Goal: Browse casually: Explore the website without a specific task or goal

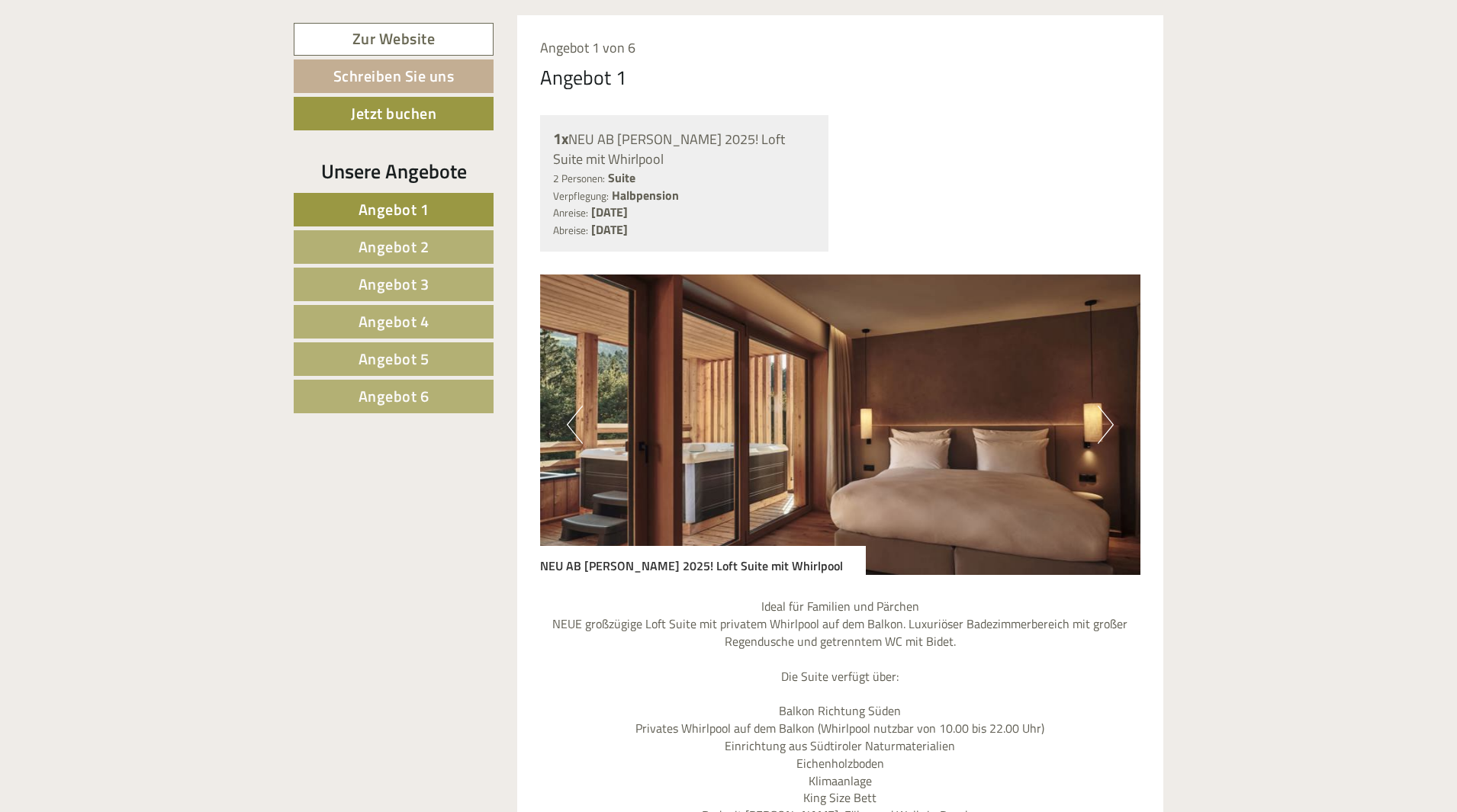
scroll to position [1296, 0]
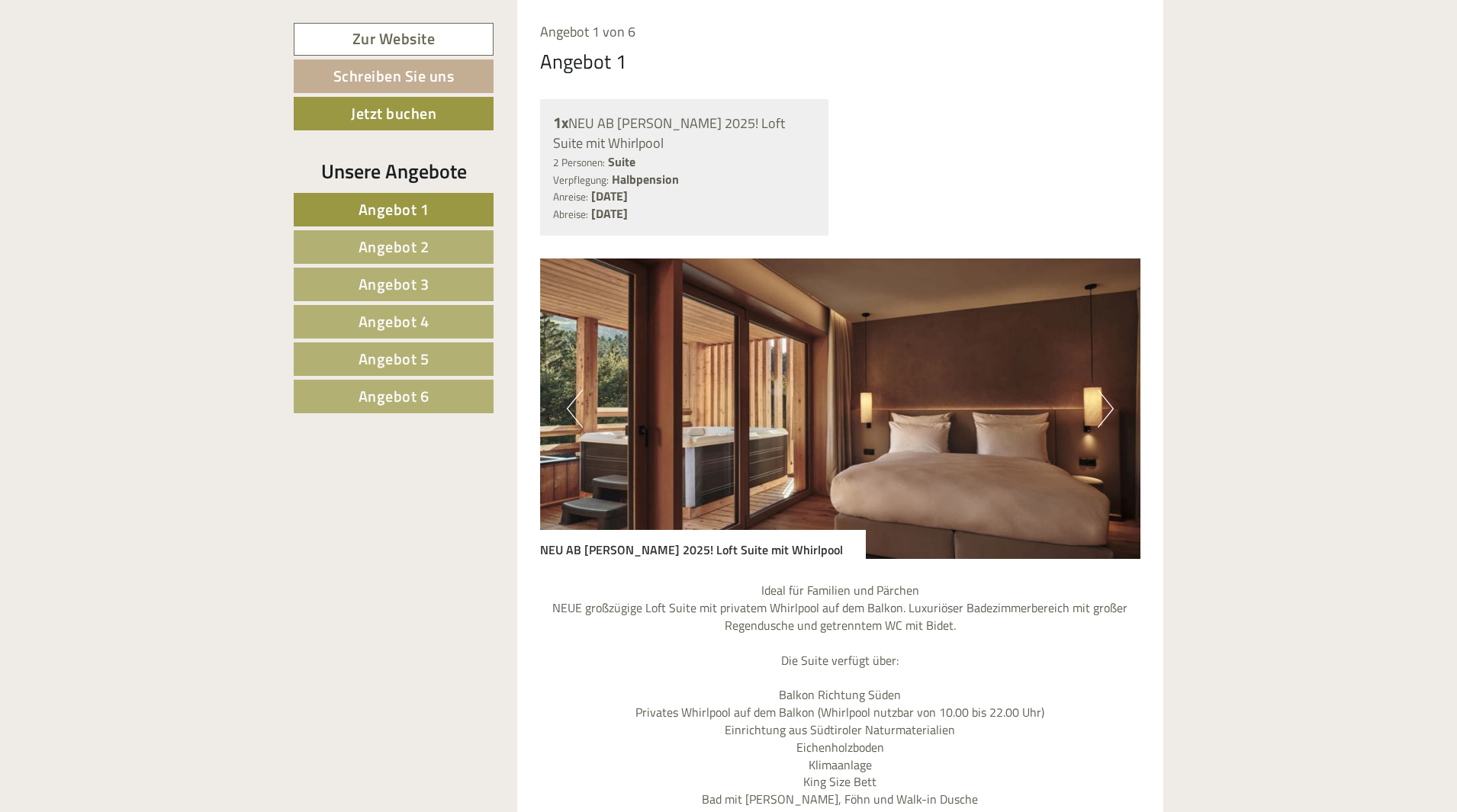
click at [1102, 404] on button "Next" at bounding box center [1106, 408] width 16 height 38
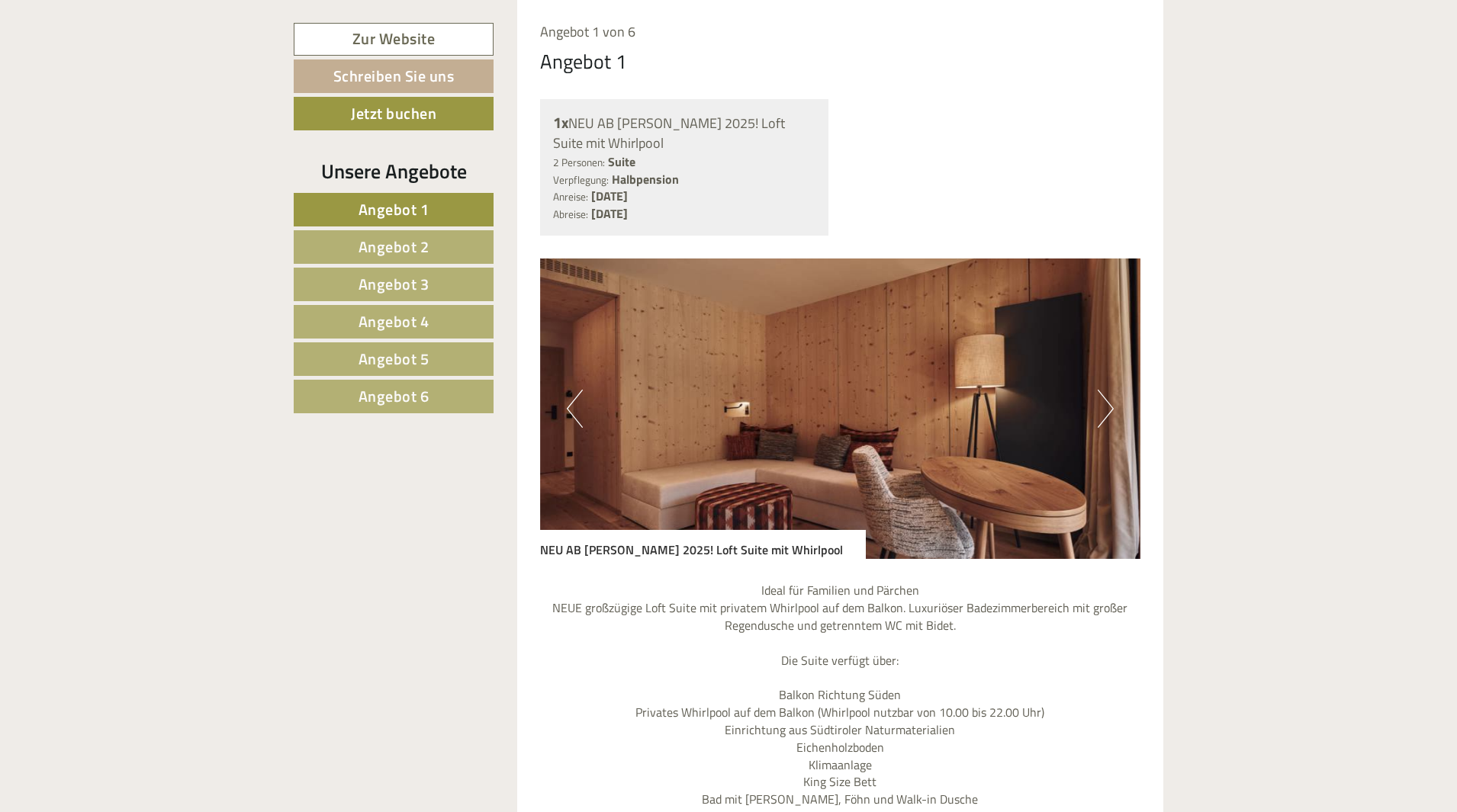
click at [1102, 404] on button "Next" at bounding box center [1106, 408] width 16 height 38
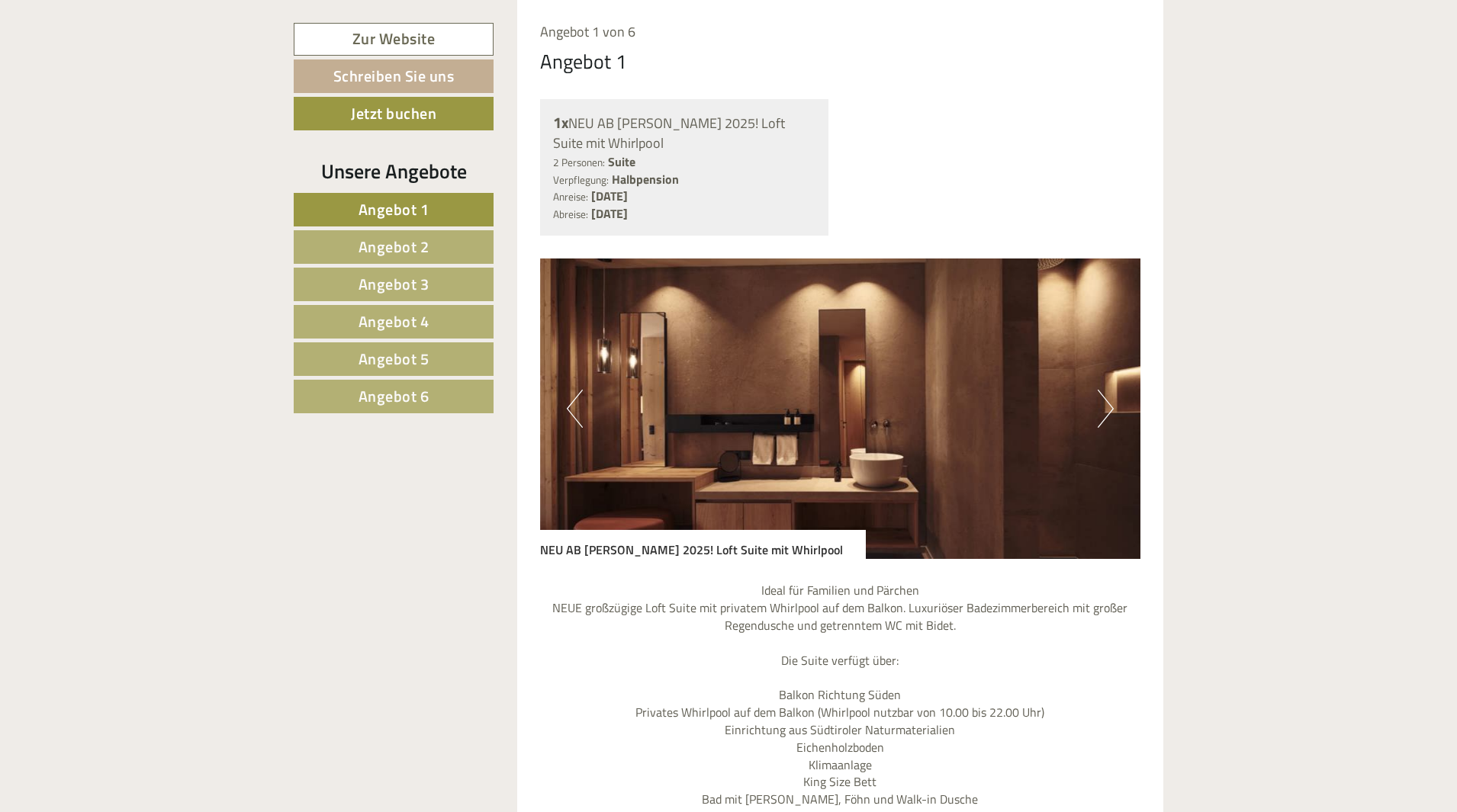
click at [1102, 404] on button "Next" at bounding box center [1106, 408] width 16 height 38
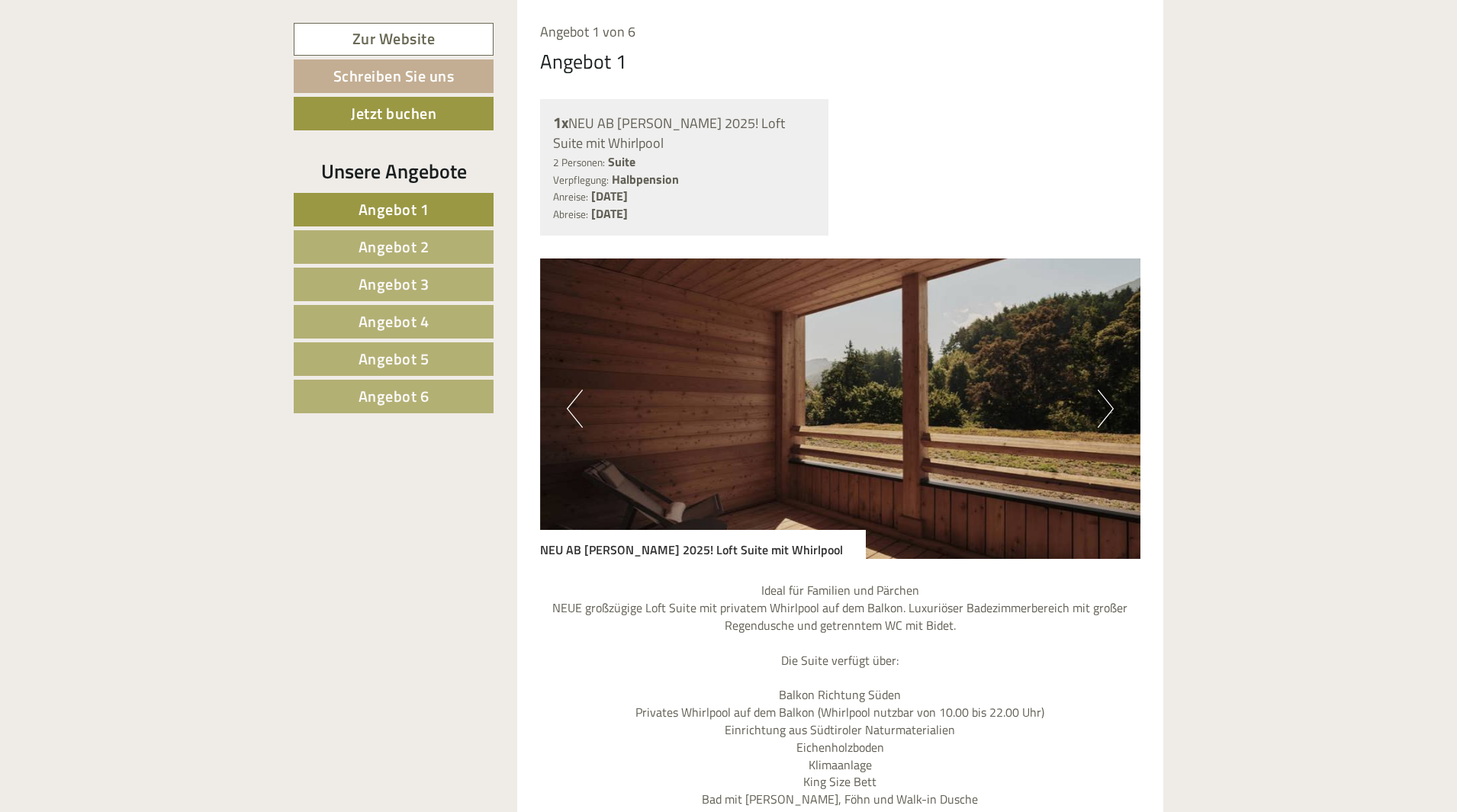
click at [1102, 404] on button "Next" at bounding box center [1106, 408] width 16 height 38
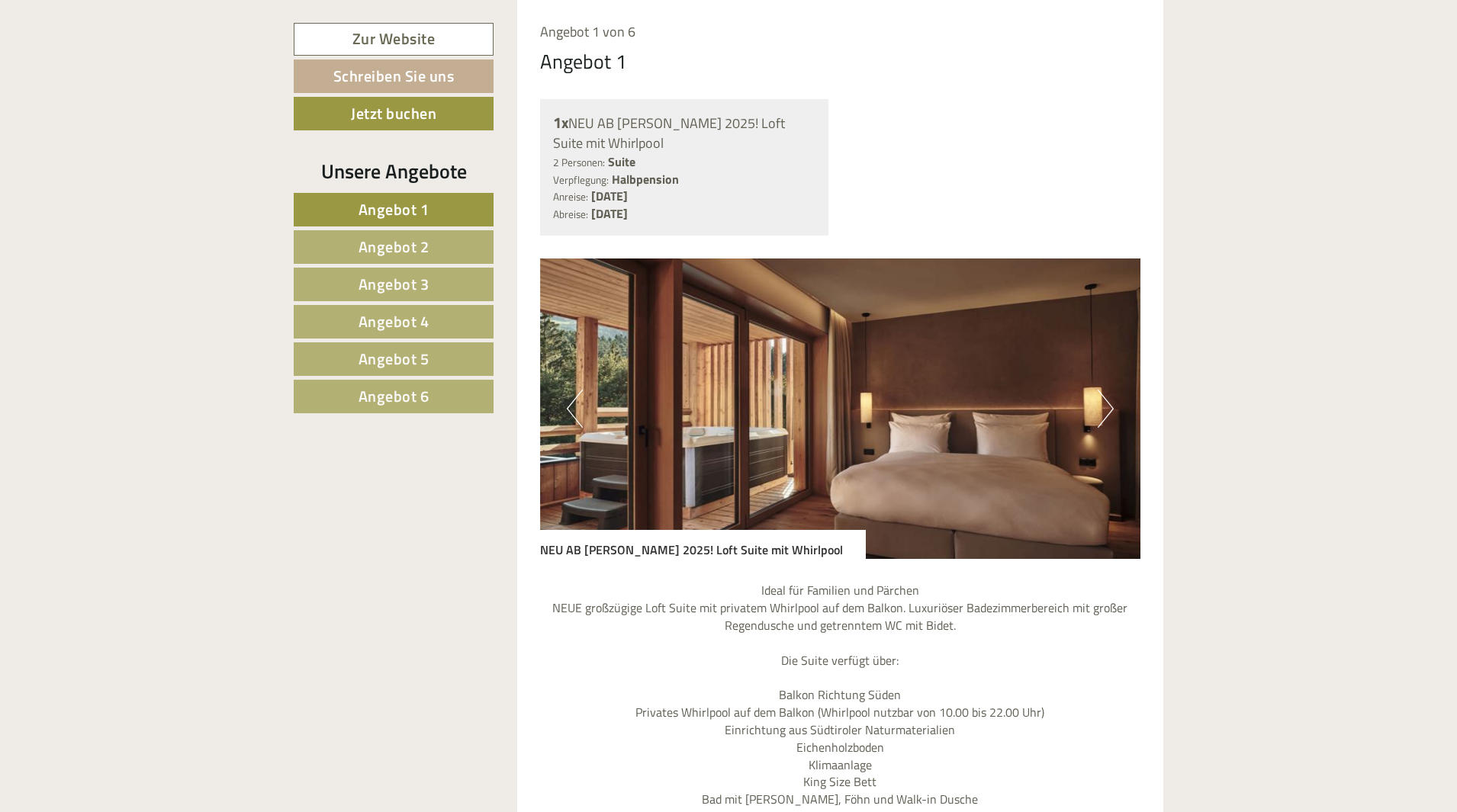
click at [1102, 404] on button "Next" at bounding box center [1106, 408] width 16 height 38
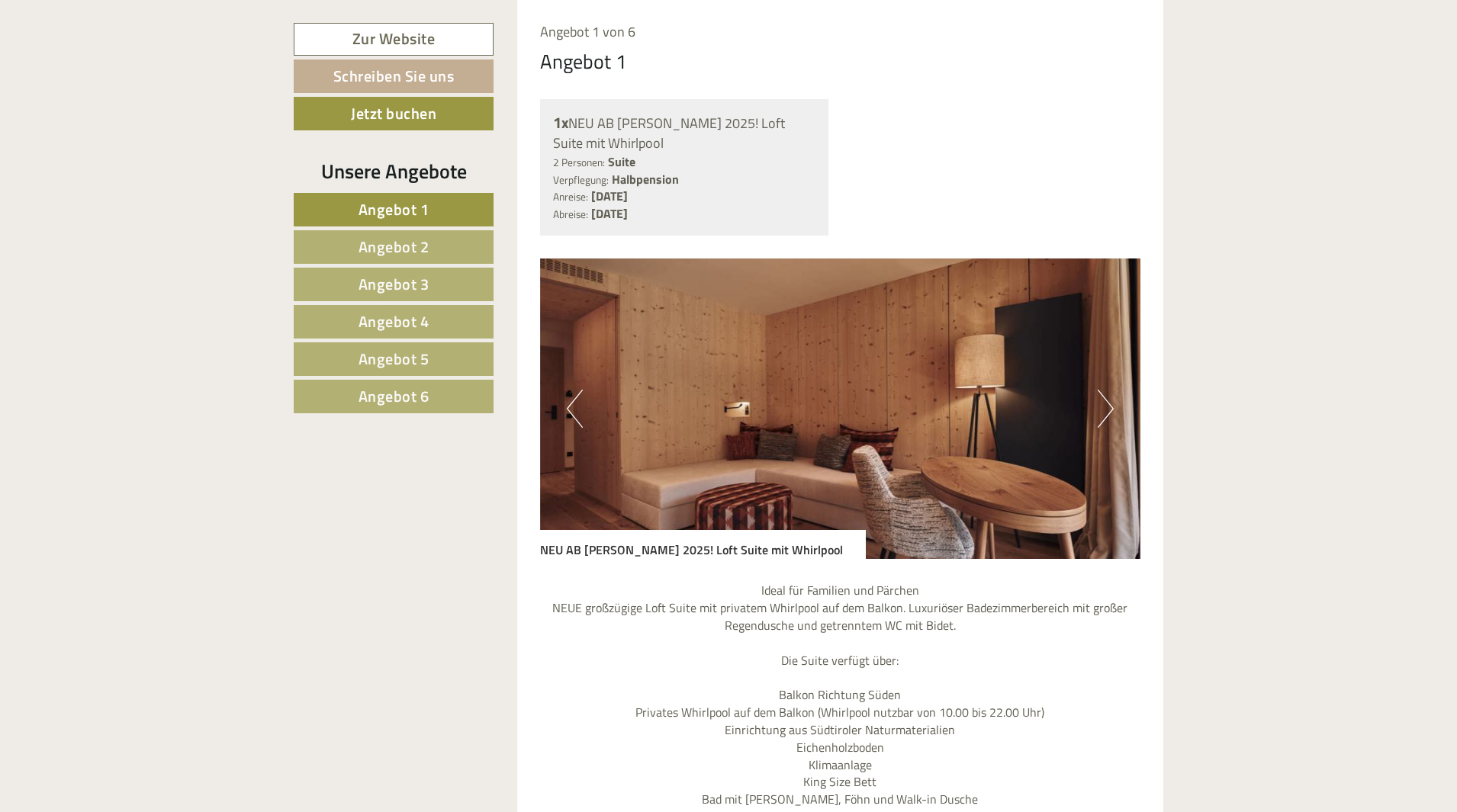
click at [1102, 404] on button "Next" at bounding box center [1106, 408] width 16 height 38
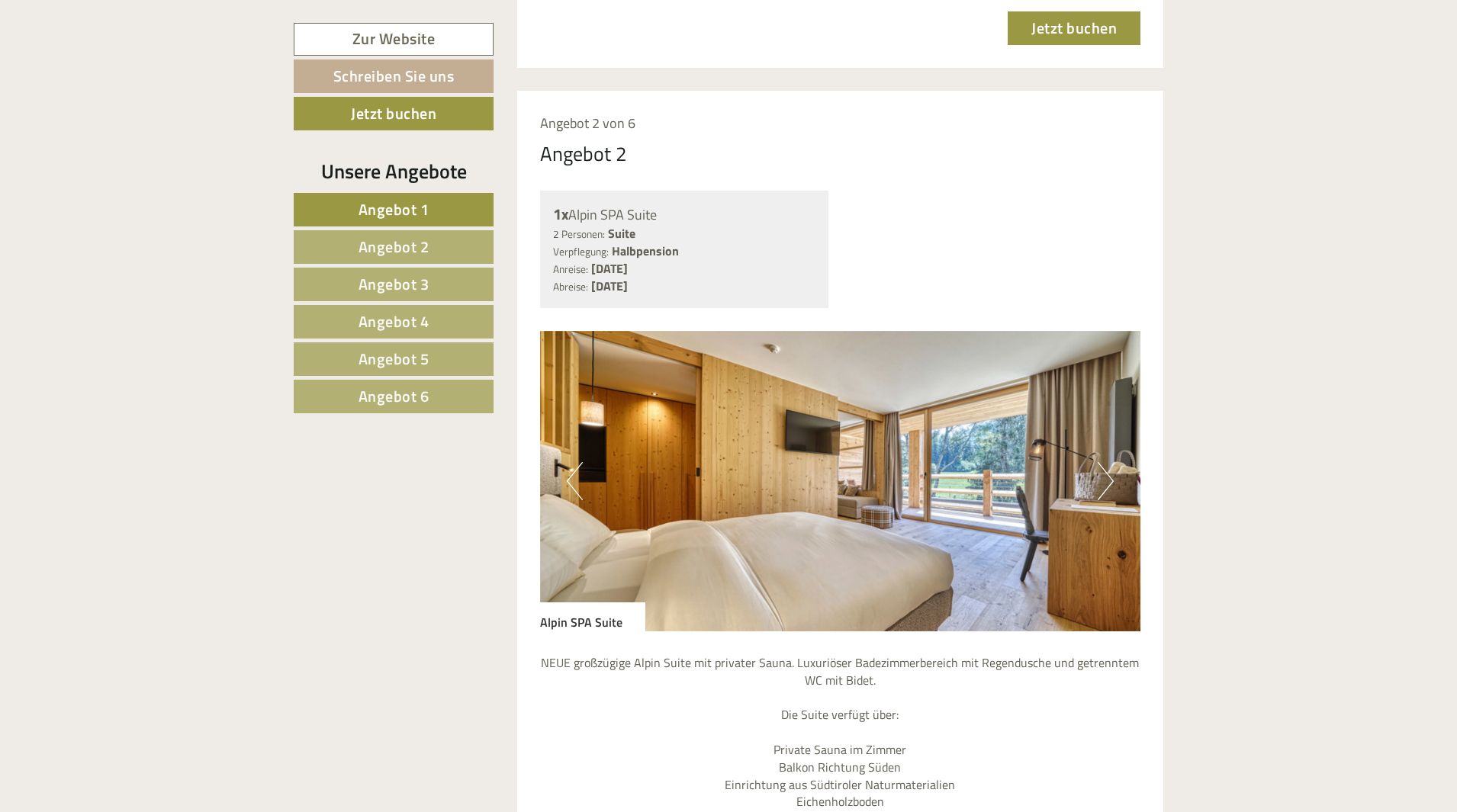
scroll to position [2594, 0]
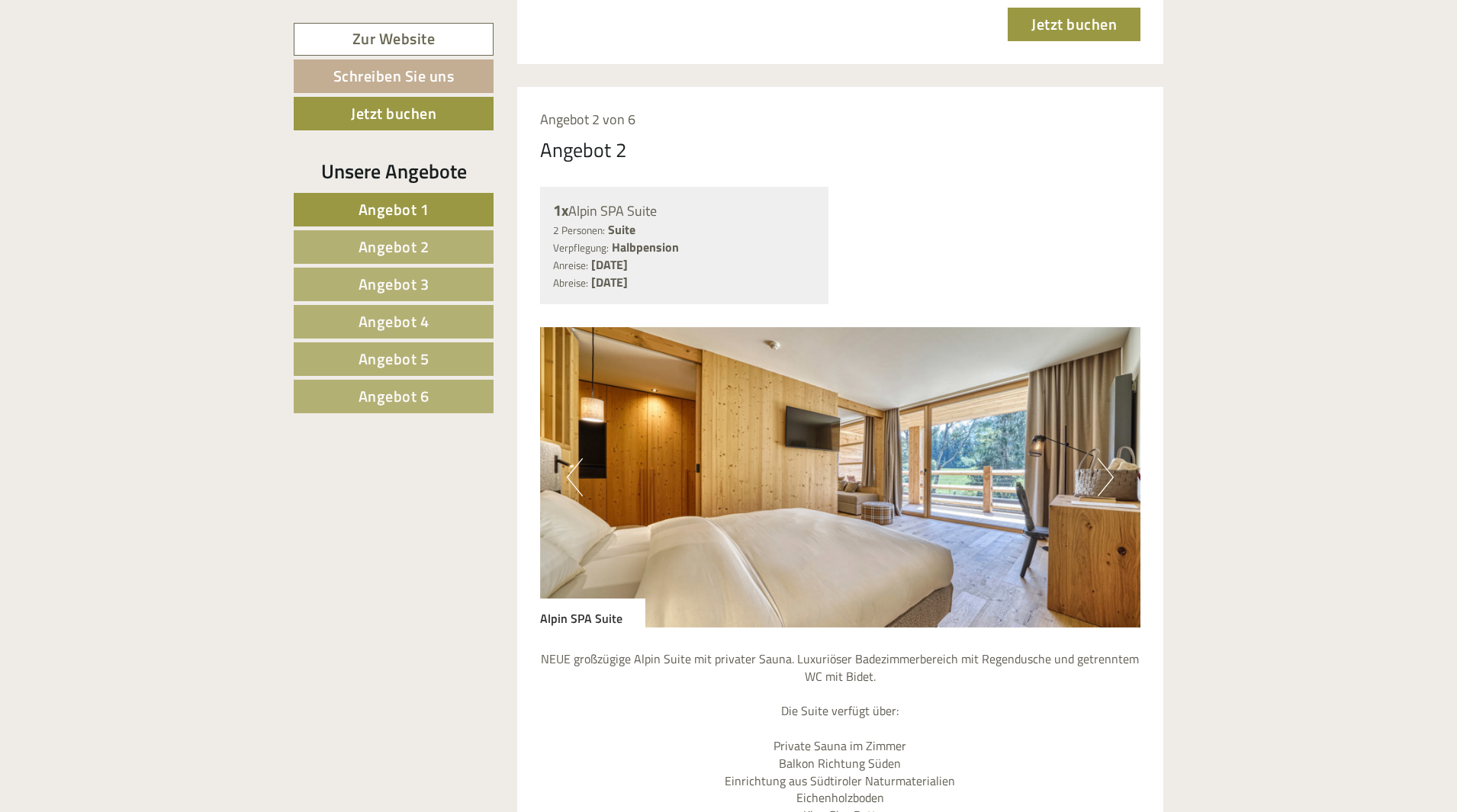
click at [1108, 475] on button "Next" at bounding box center [1106, 477] width 16 height 38
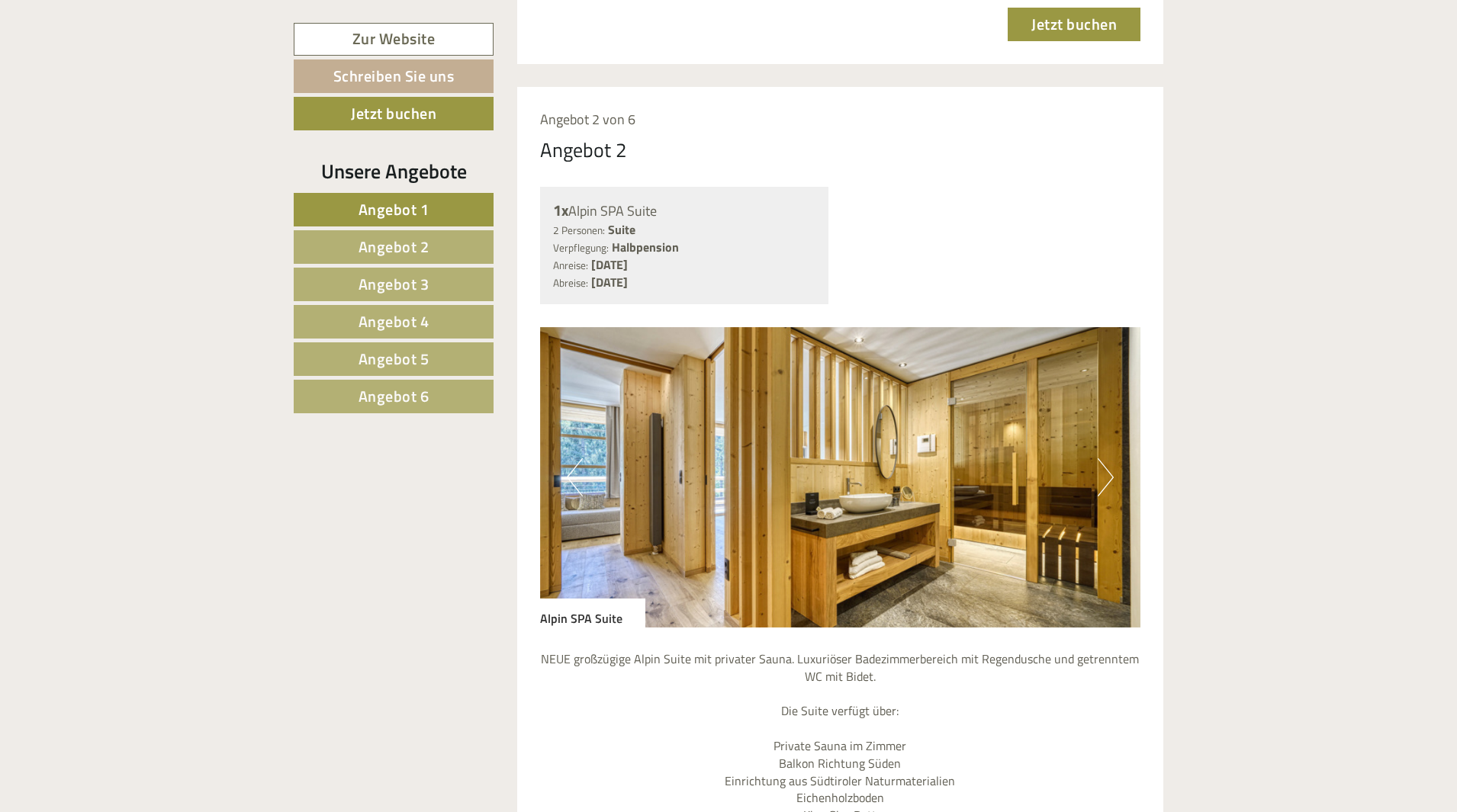
click at [1108, 475] on button "Next" at bounding box center [1106, 477] width 16 height 38
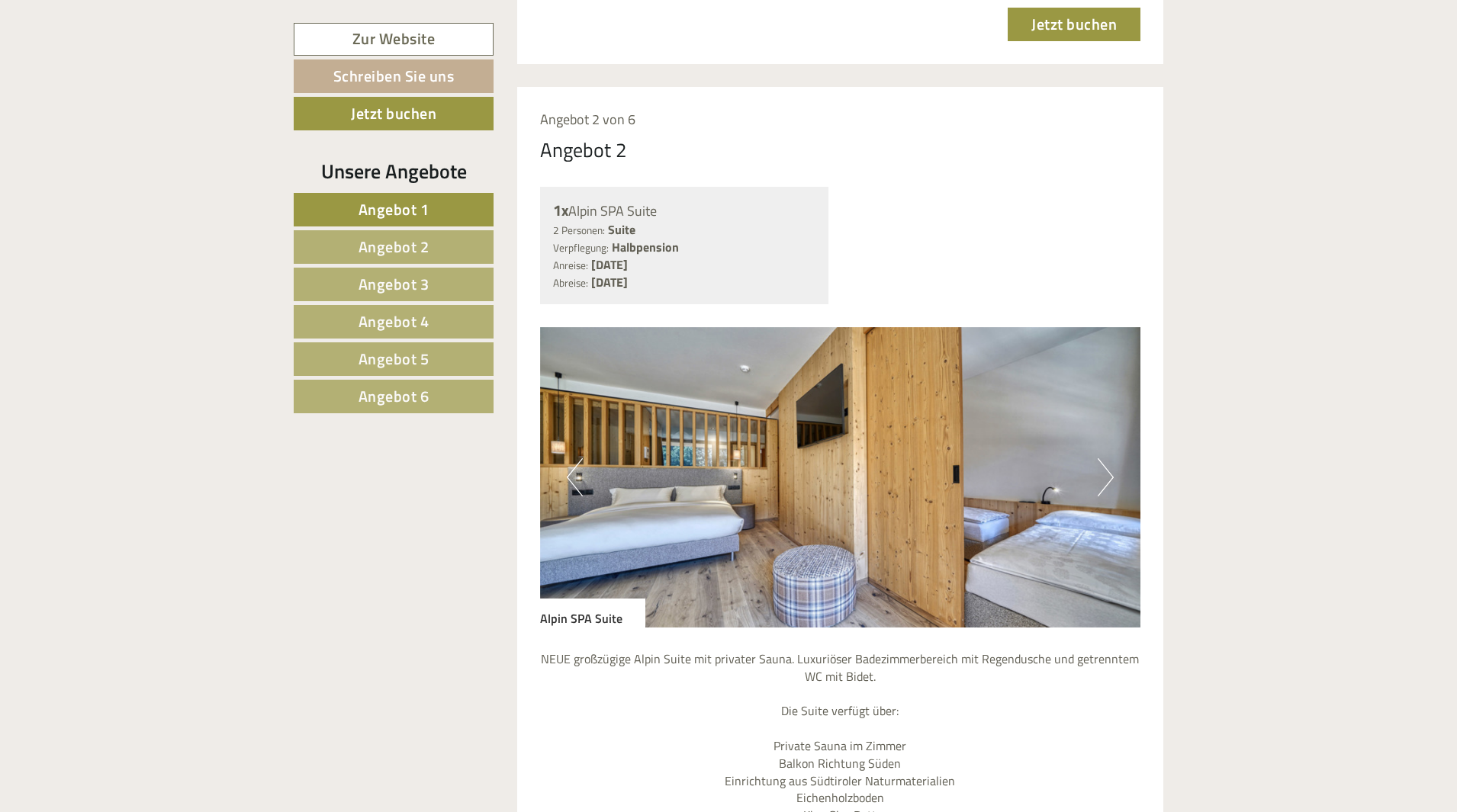
click at [1108, 475] on button "Next" at bounding box center [1106, 477] width 16 height 38
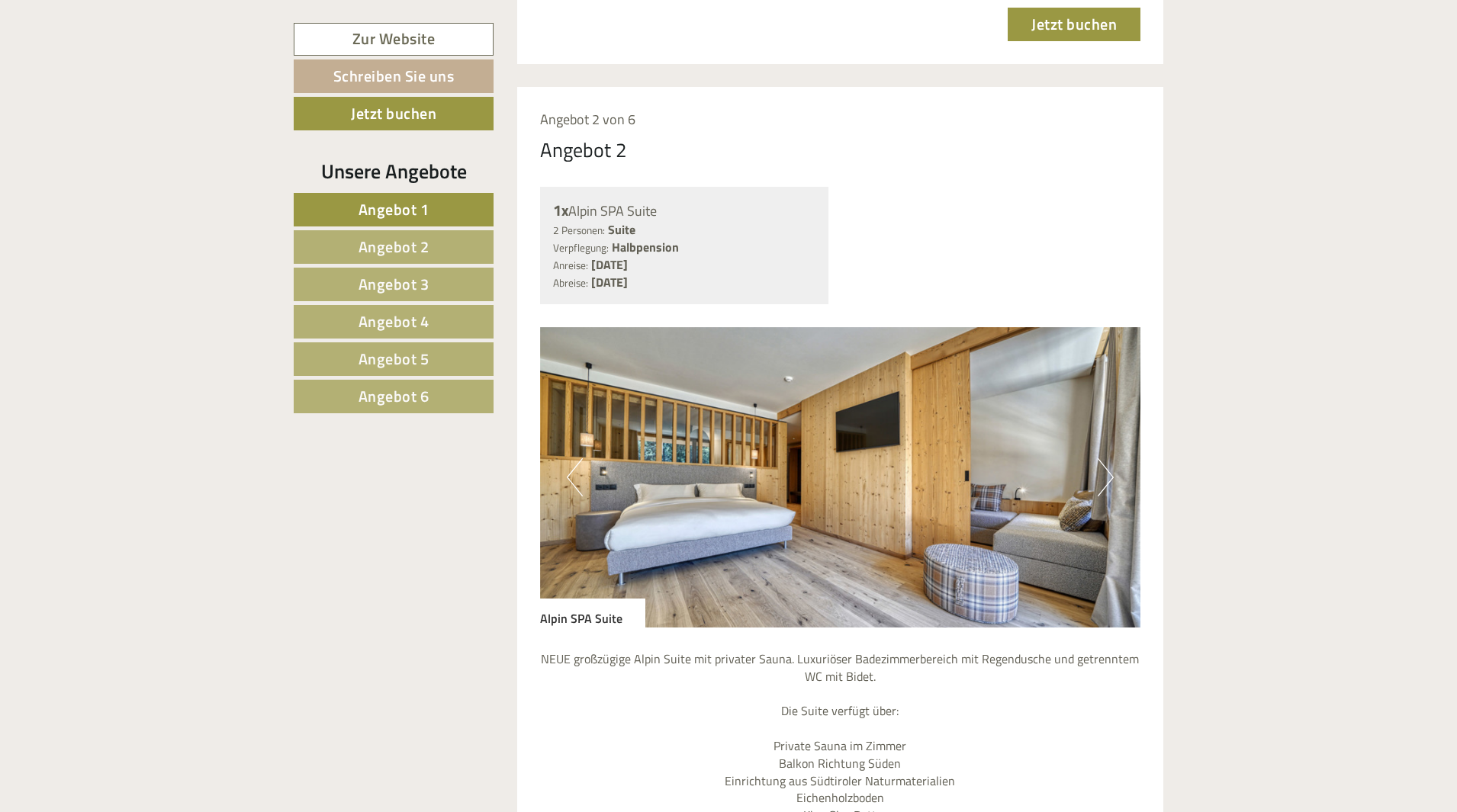
click at [1108, 475] on button "Next" at bounding box center [1106, 477] width 16 height 38
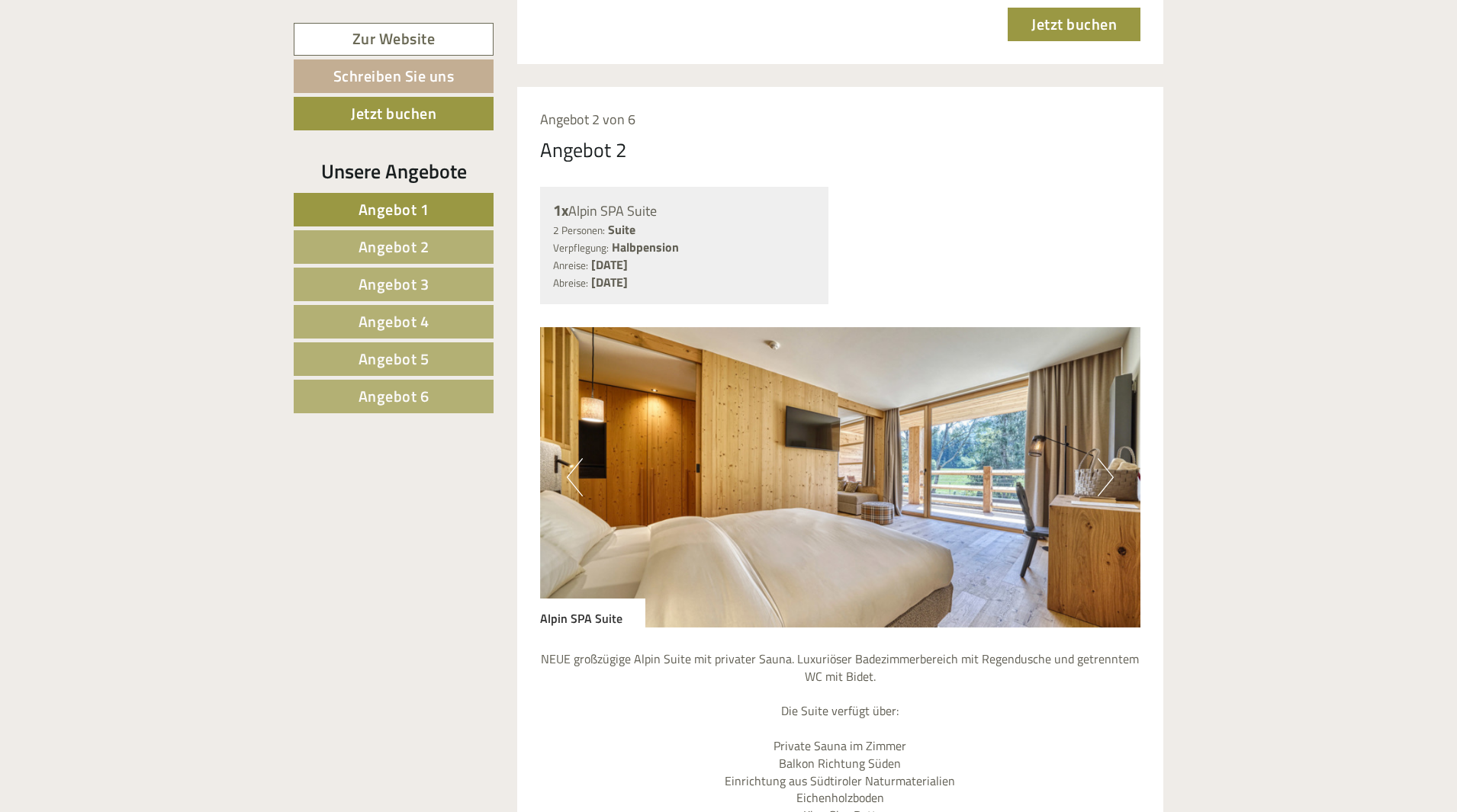
click at [1108, 475] on button "Next" at bounding box center [1106, 477] width 16 height 38
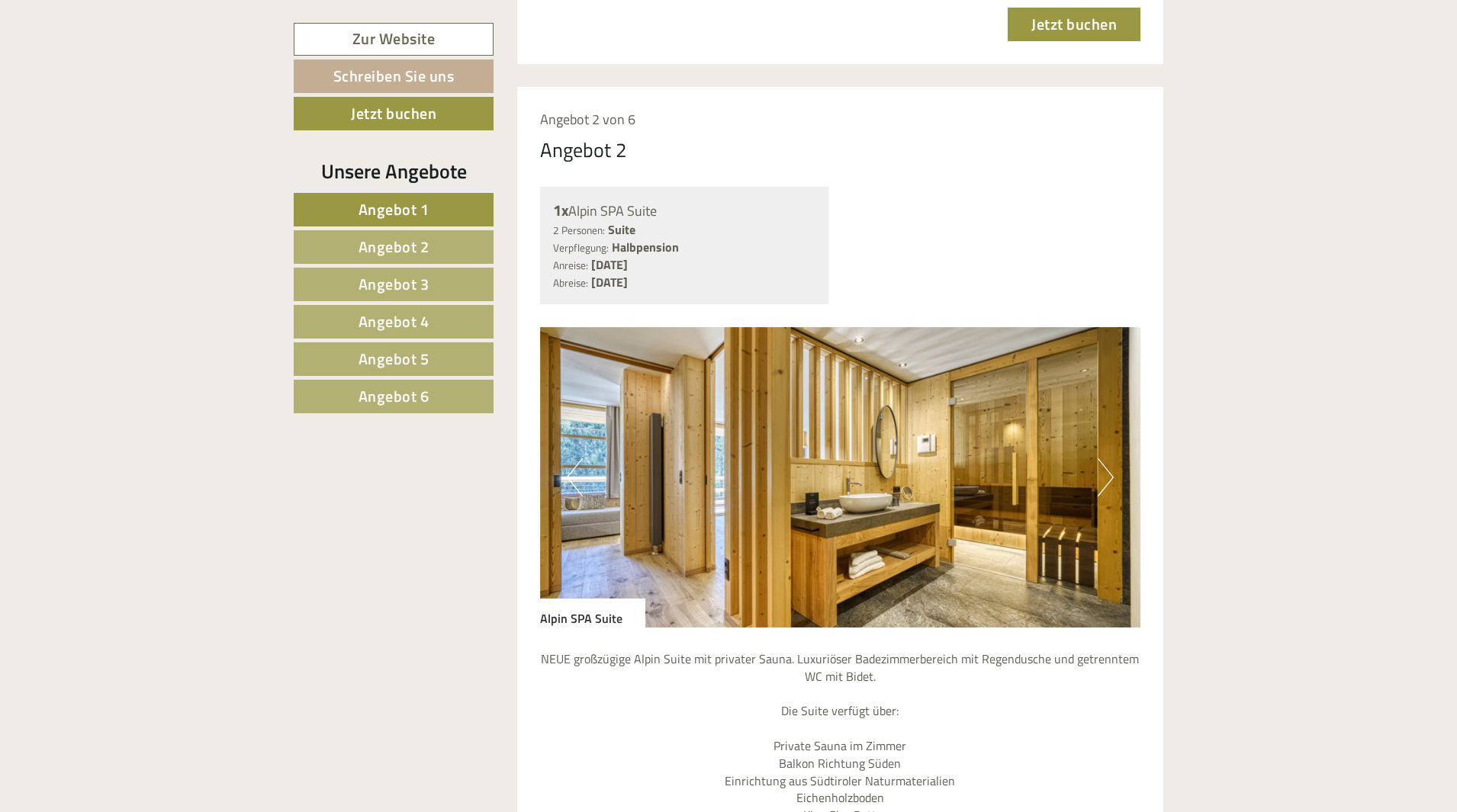
click at [1108, 475] on button "Next" at bounding box center [1106, 477] width 16 height 38
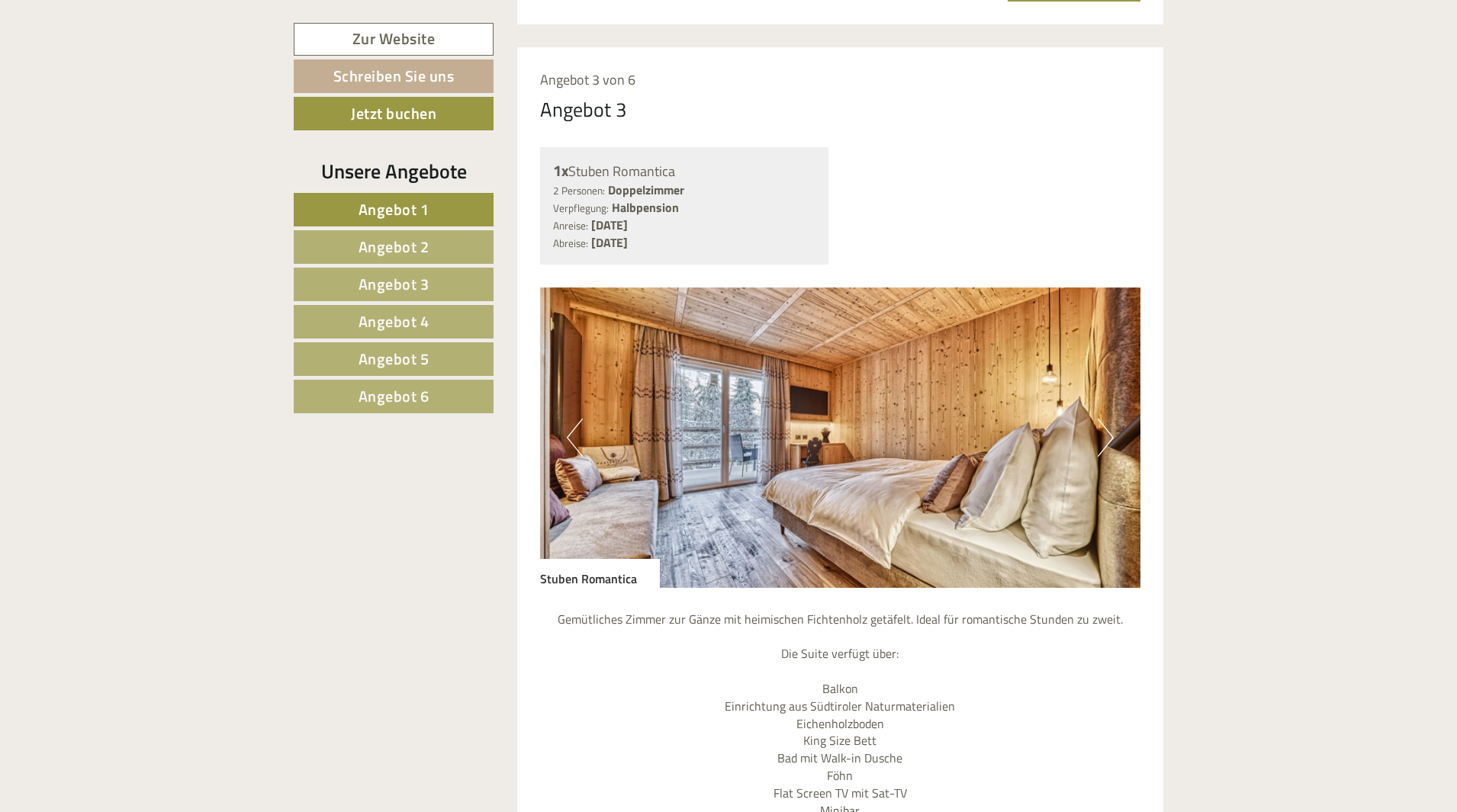
scroll to position [3966, 0]
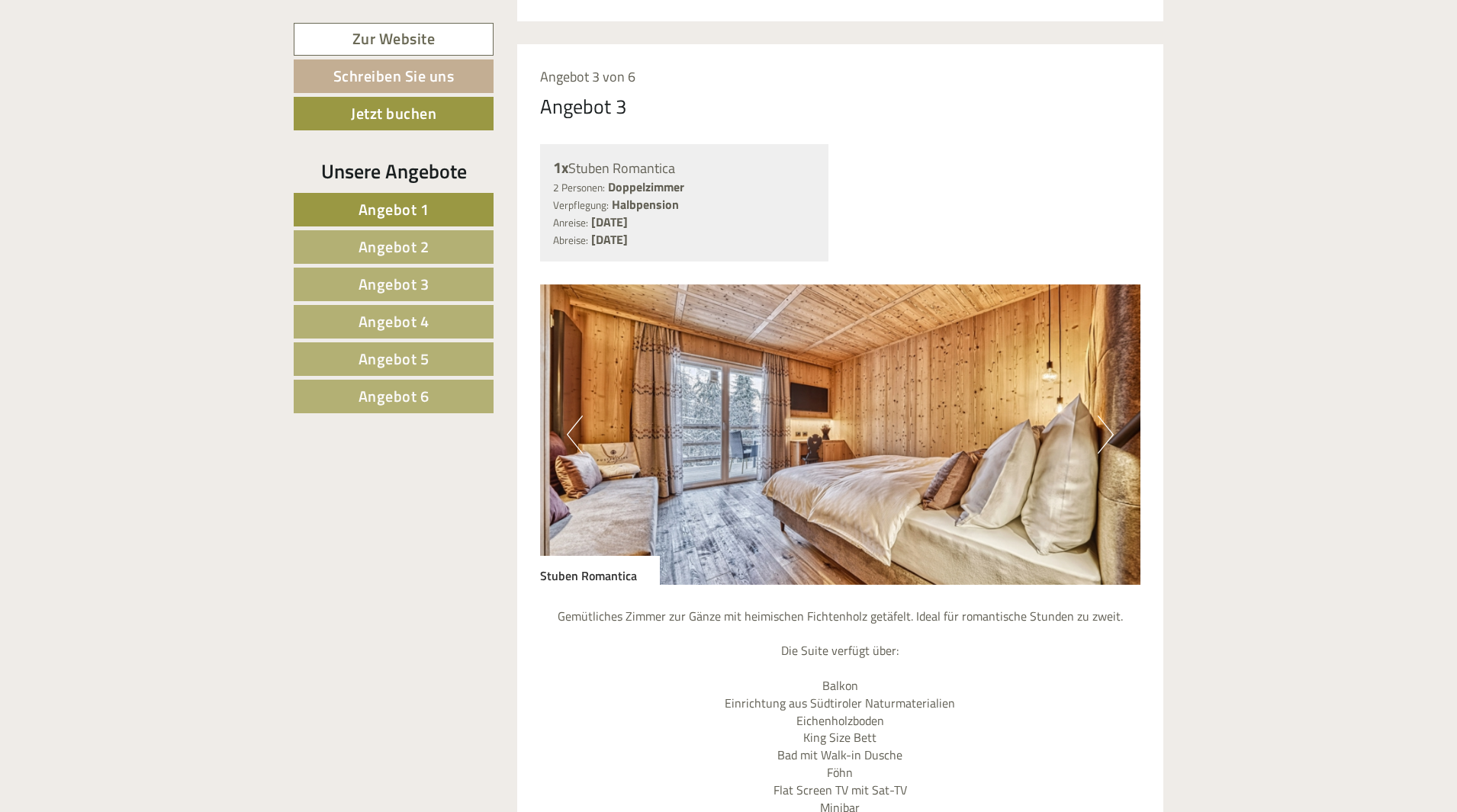
click at [1110, 433] on button "Next" at bounding box center [1106, 434] width 16 height 38
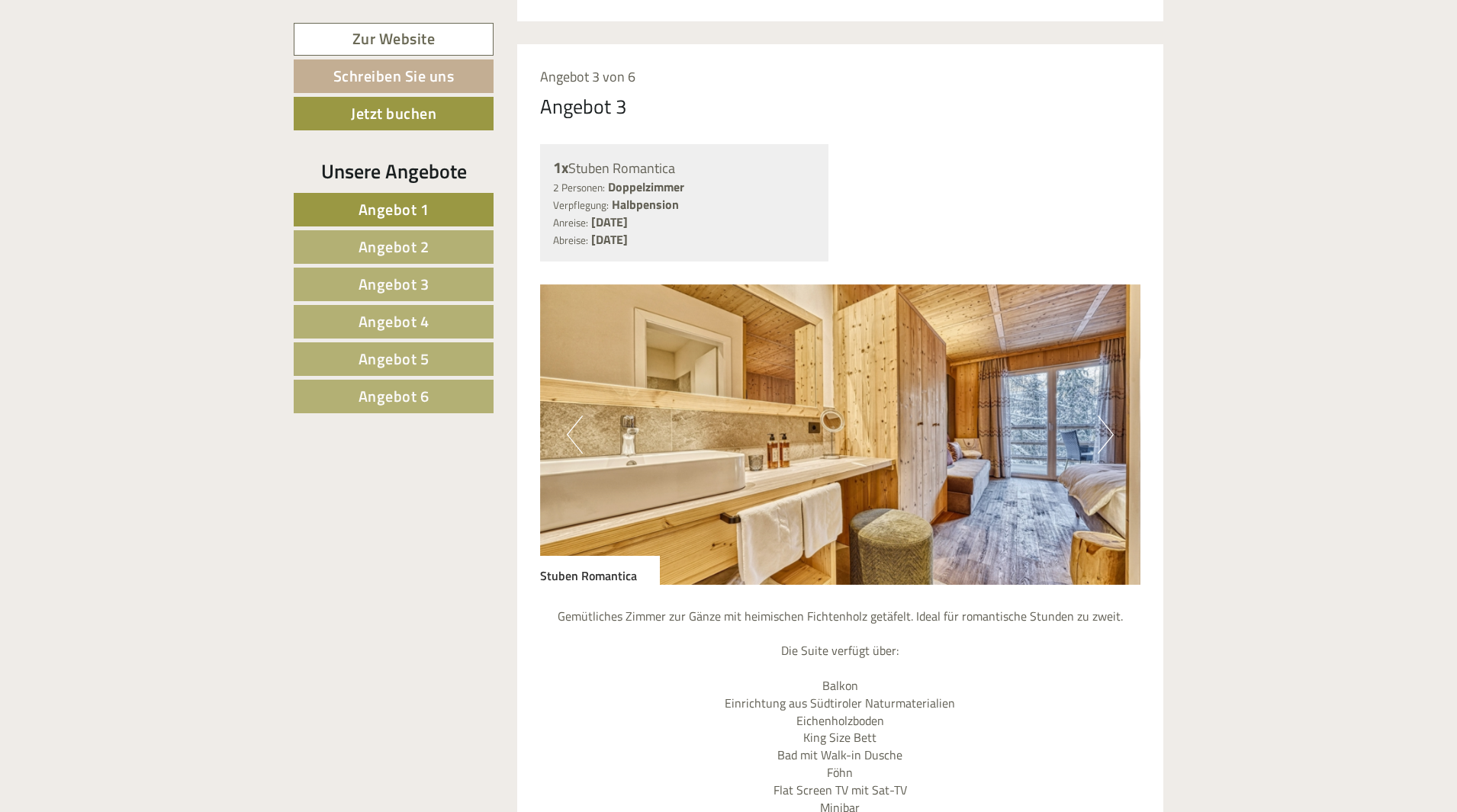
click at [1110, 433] on button "Next" at bounding box center [1106, 434] width 16 height 38
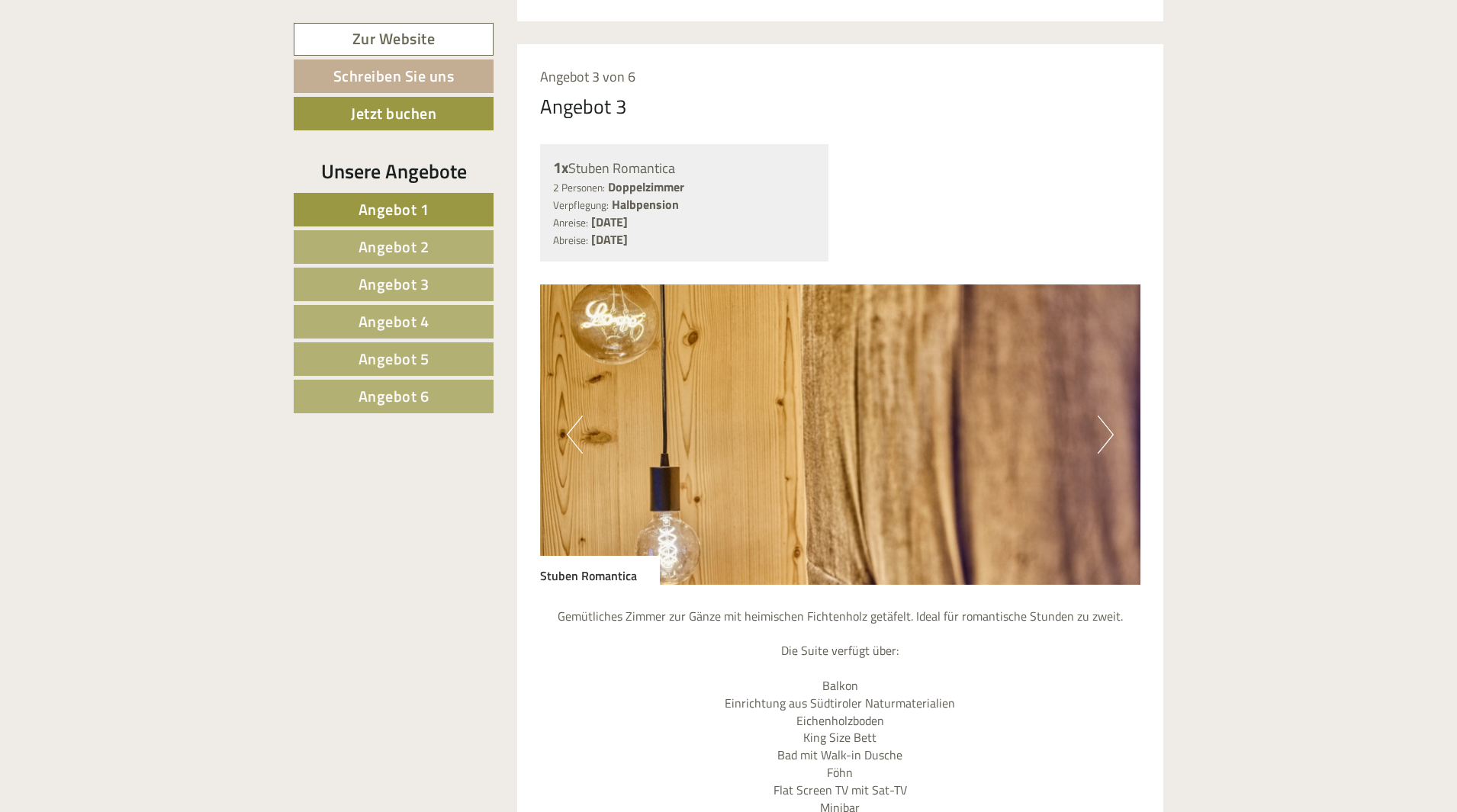
click at [1110, 433] on button "Next" at bounding box center [1106, 434] width 16 height 38
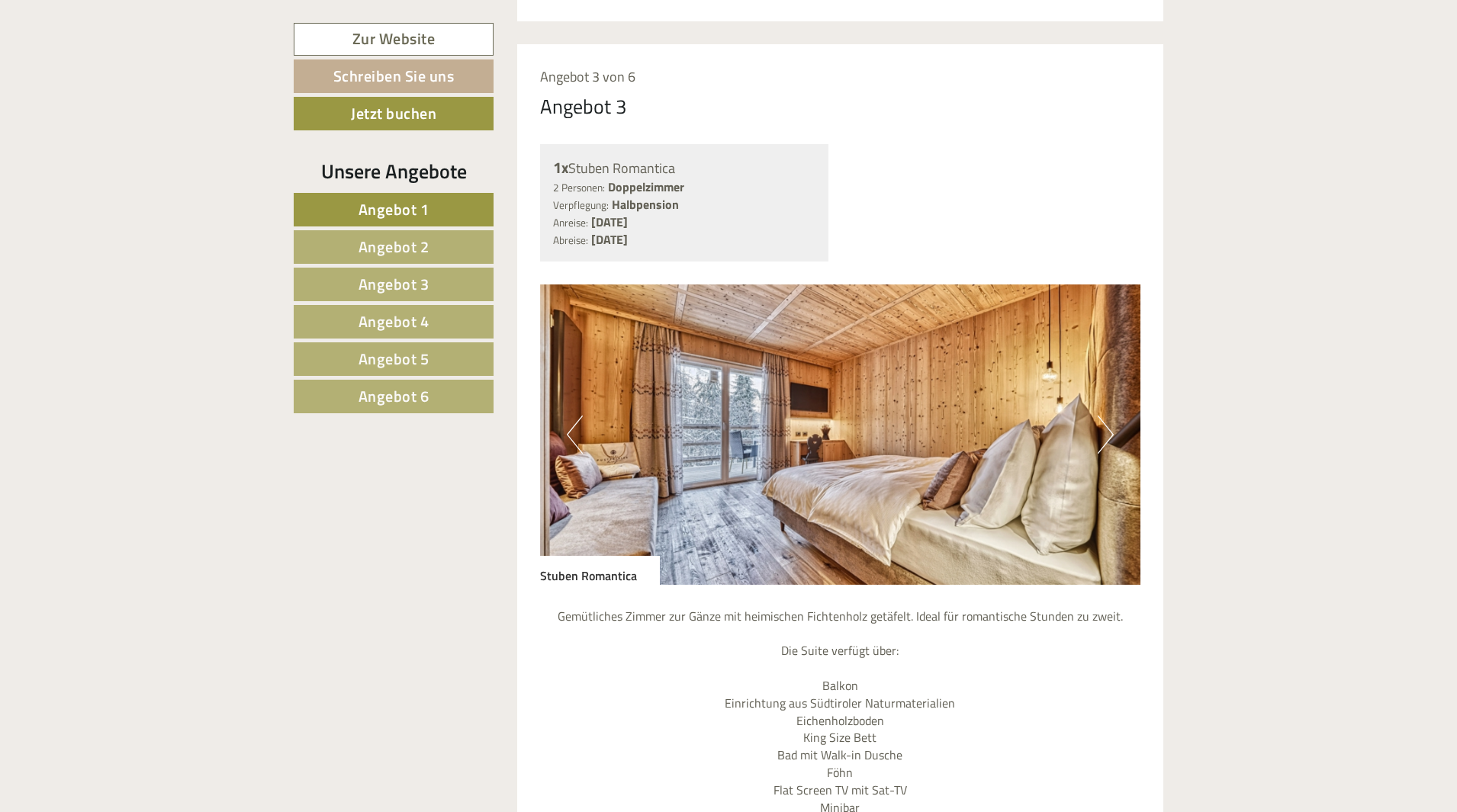
click at [1110, 433] on button "Next" at bounding box center [1106, 434] width 16 height 38
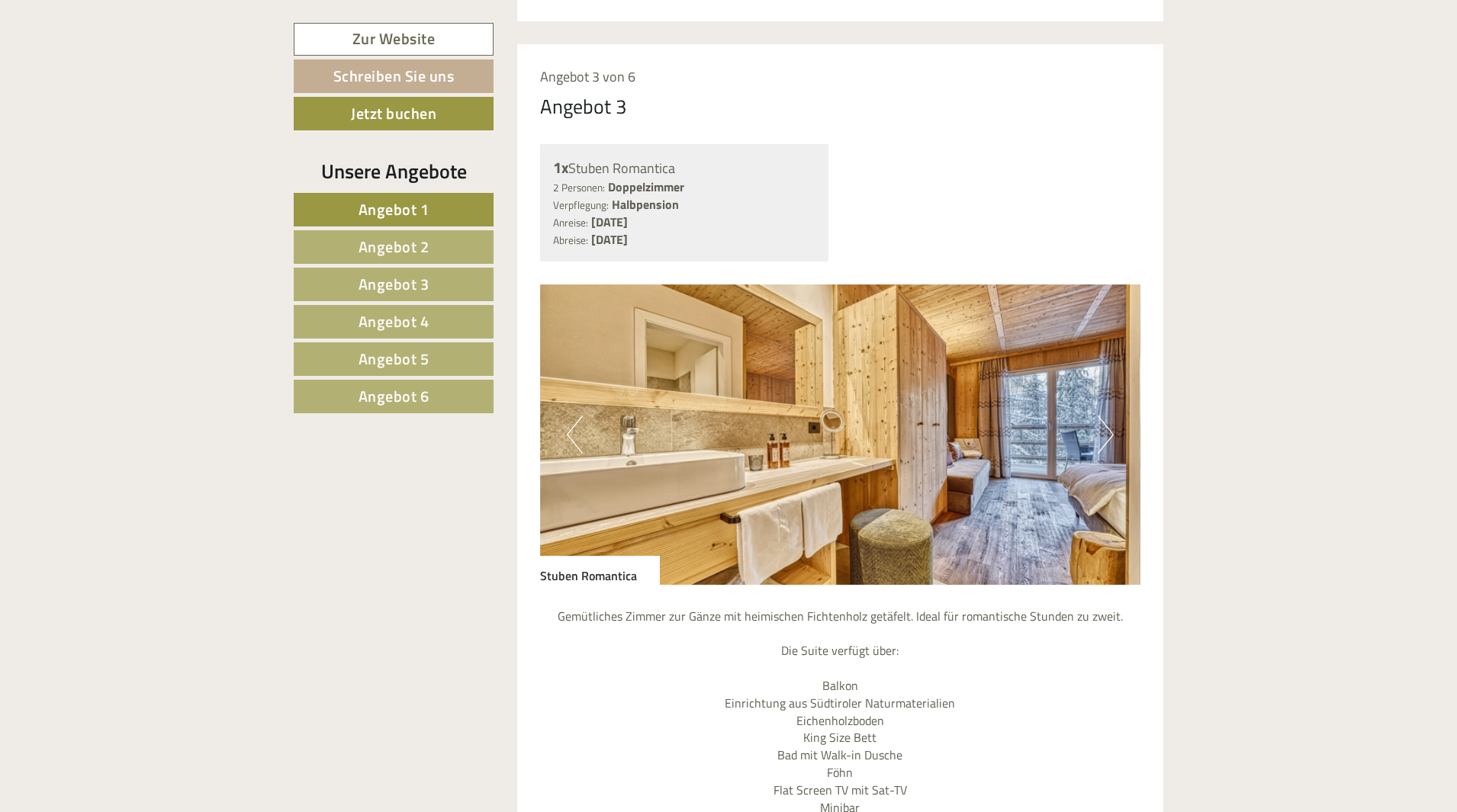
click at [1110, 432] on button "Next" at bounding box center [1106, 434] width 16 height 38
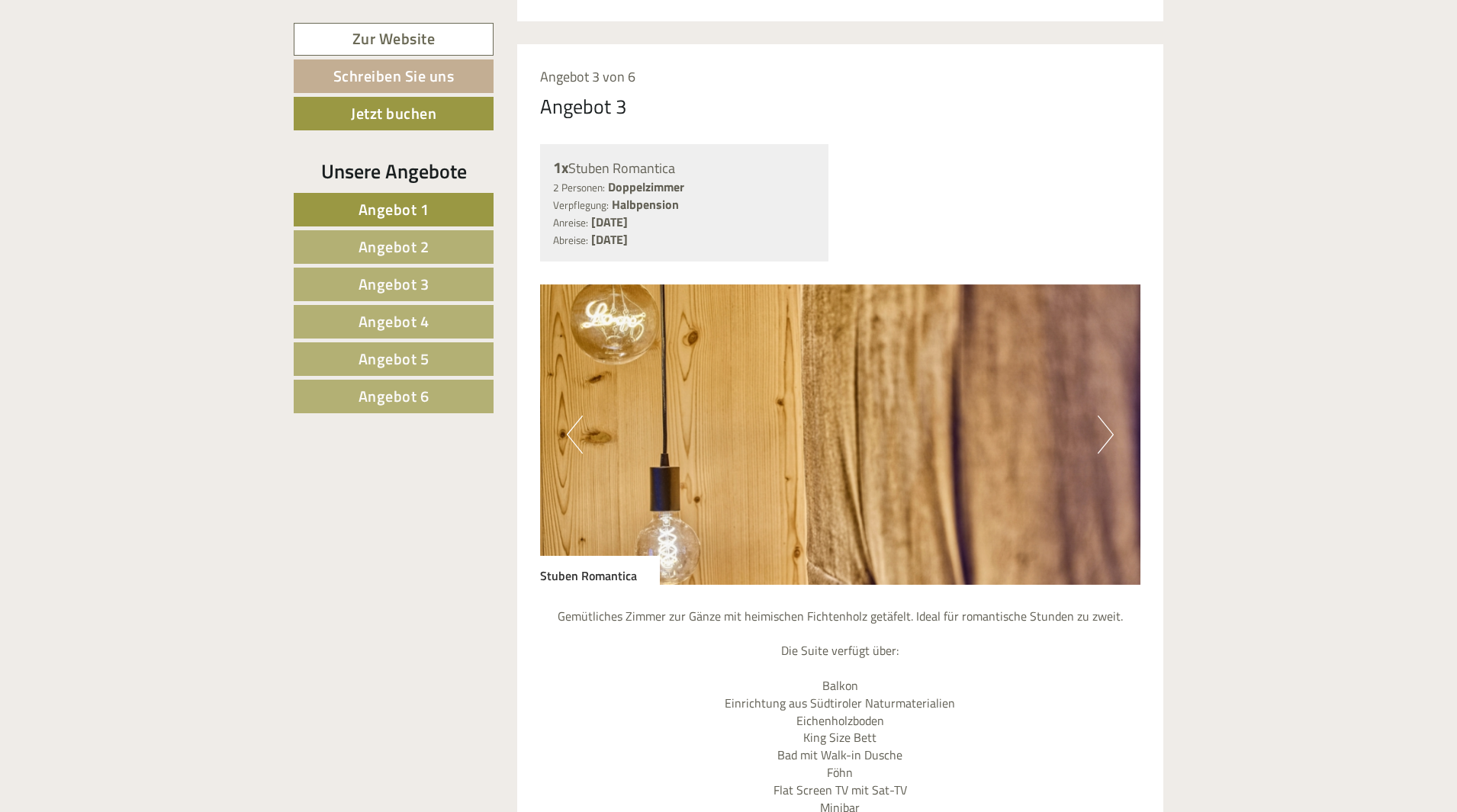
click at [1110, 432] on button "Next" at bounding box center [1106, 434] width 16 height 38
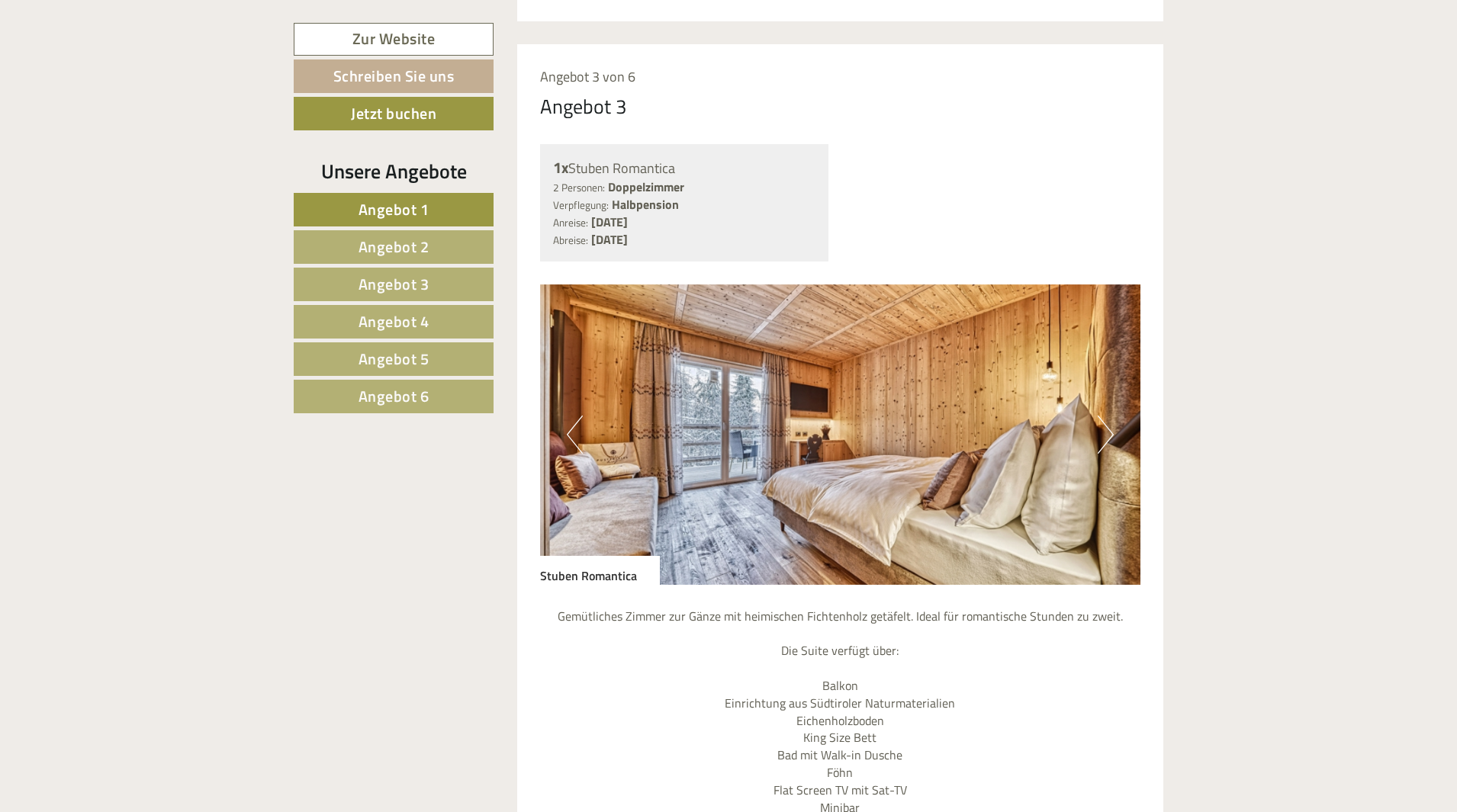
click at [1110, 432] on button "Next" at bounding box center [1106, 434] width 16 height 38
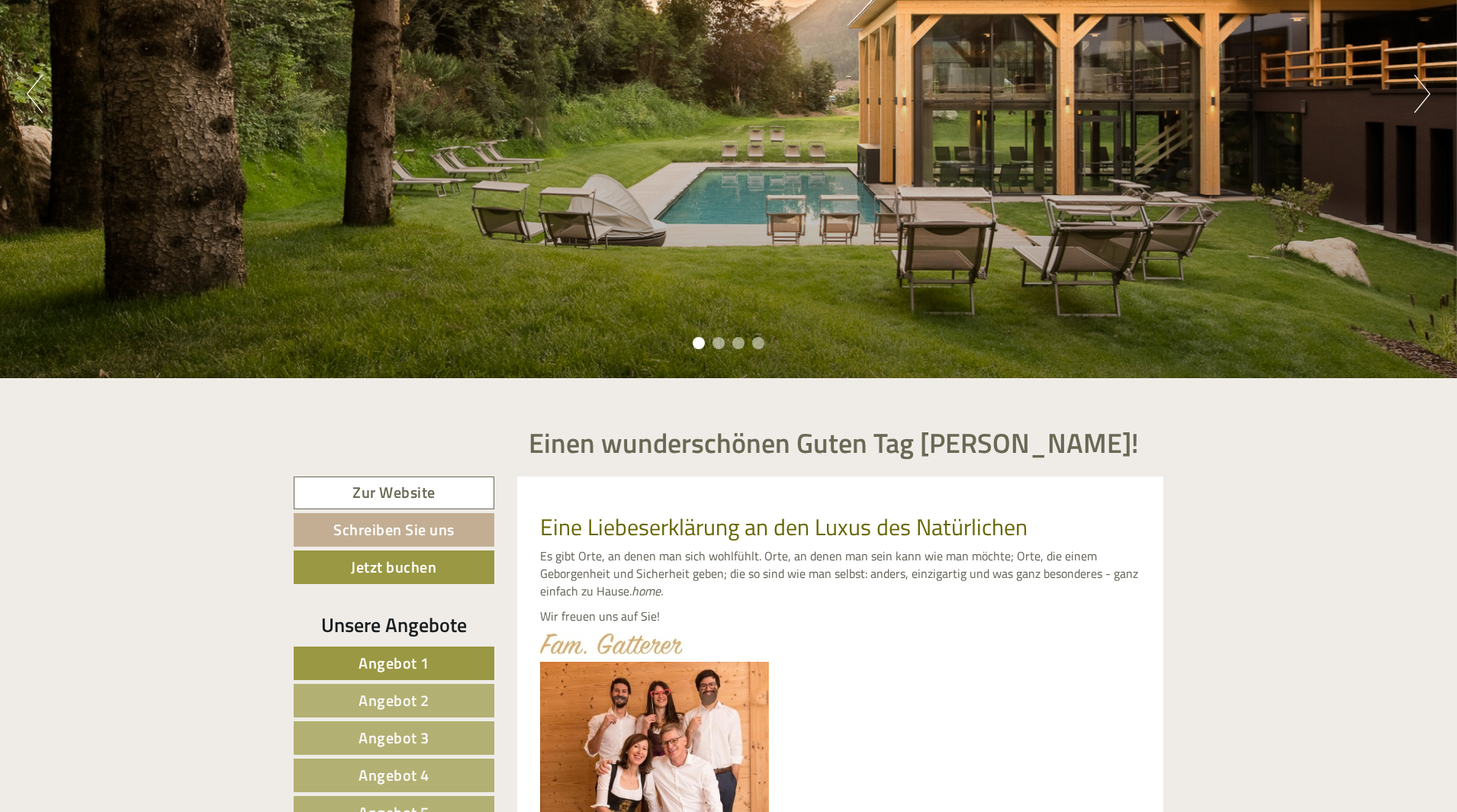
scroll to position [0, 0]
